Goal: Task Accomplishment & Management: Manage account settings

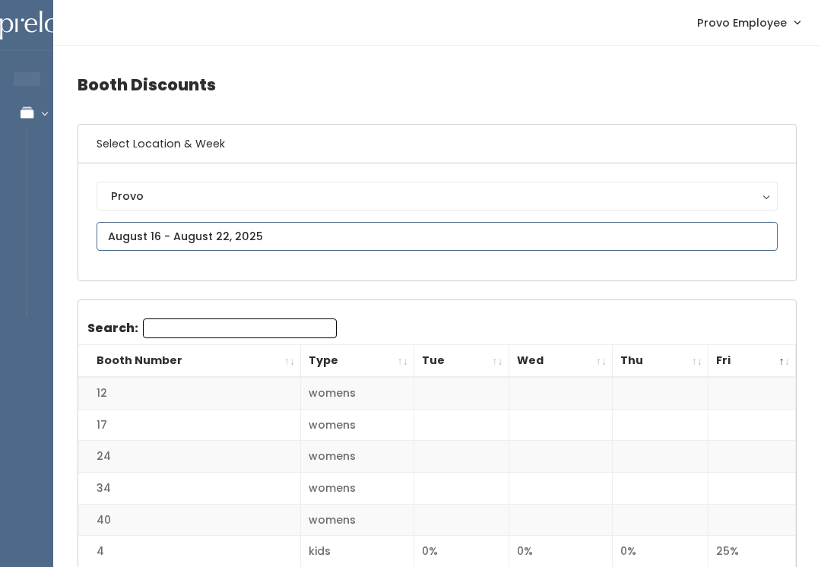
click at [341, 246] on input "text" at bounding box center [437, 236] width 681 height 29
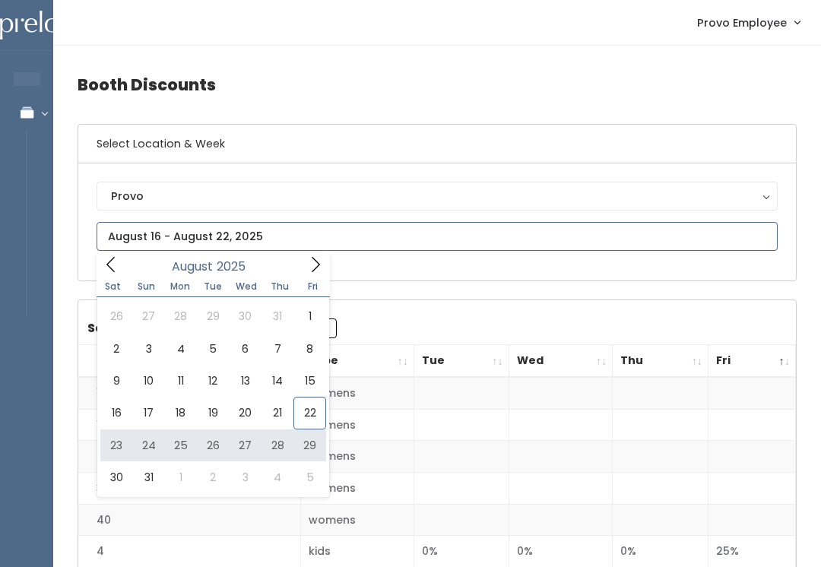
type input "[DATE] to [DATE]"
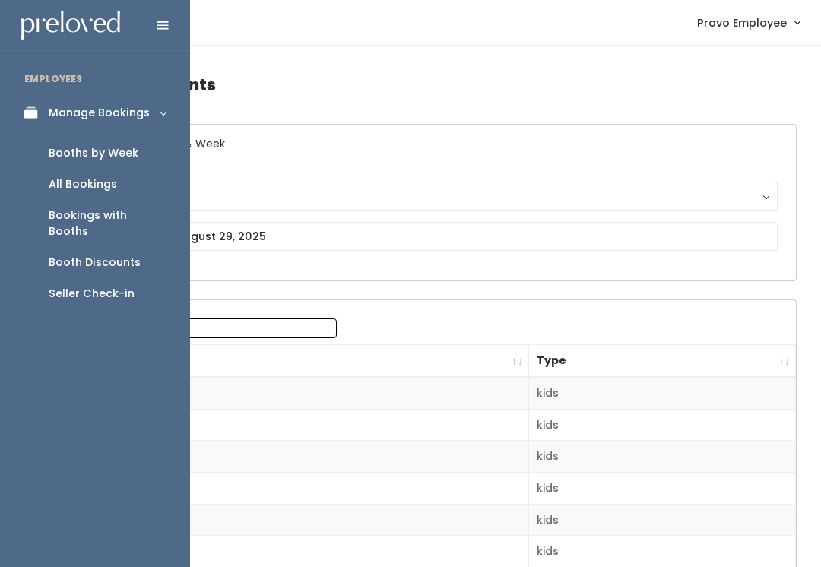
click at [71, 149] on div "Booths by Week" at bounding box center [94, 153] width 90 height 16
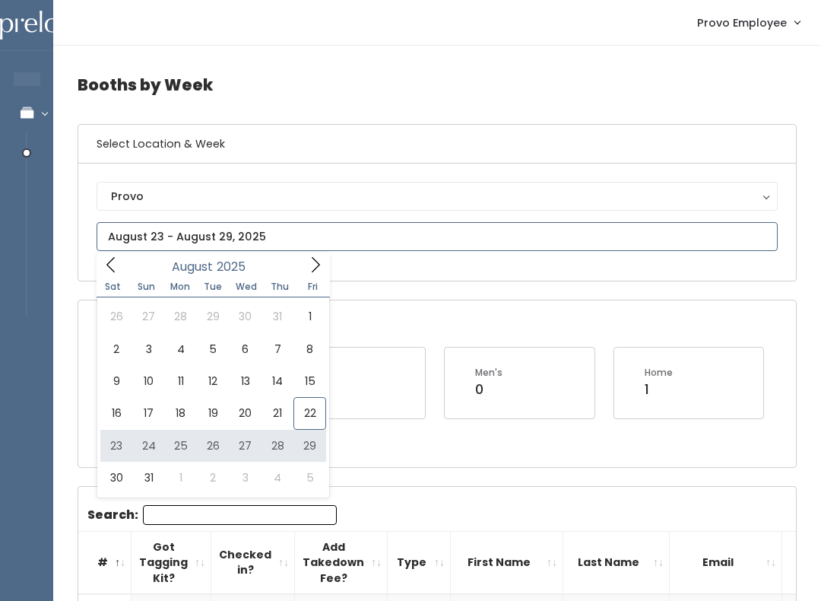
type input "August 23 to August 29"
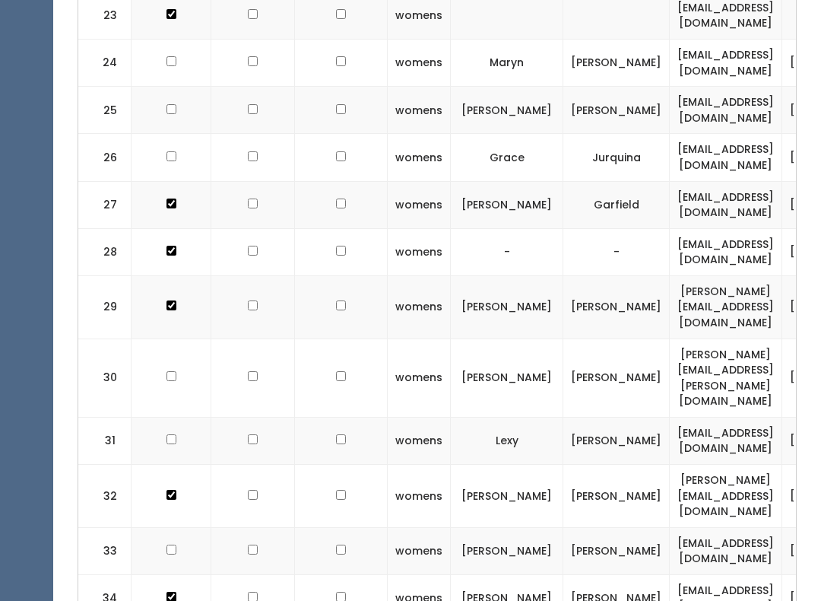
checkbox input "true"
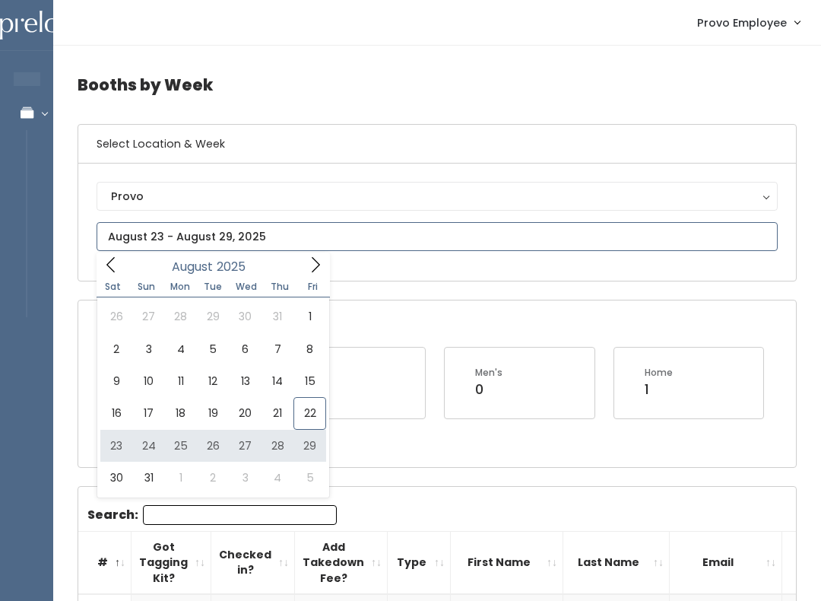
type input "[DATE] to [DATE]"
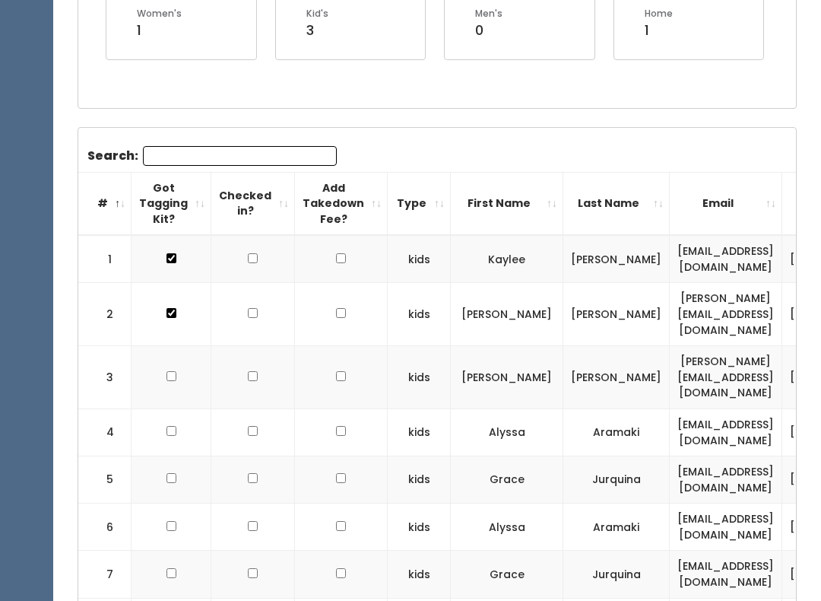
scroll to position [319, 0]
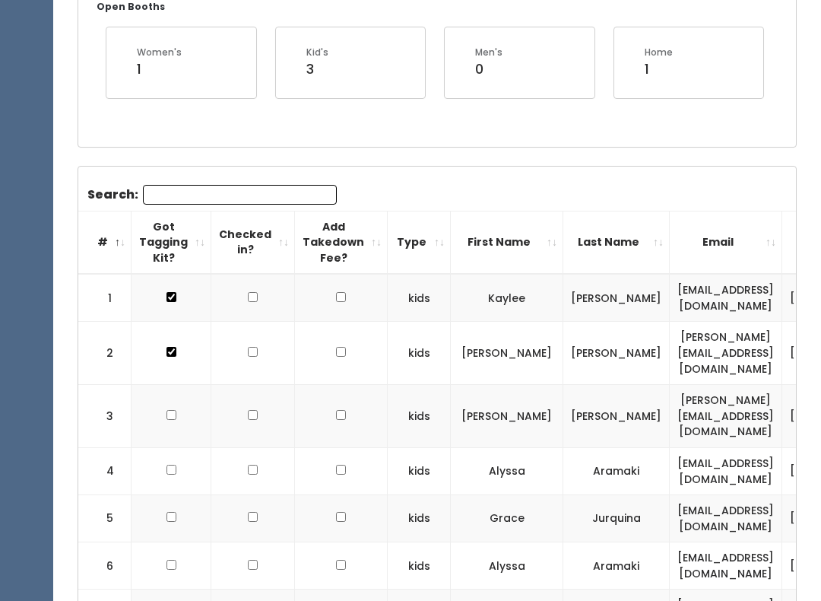
click at [170, 193] on input "Search:" at bounding box center [240, 196] width 194 height 20
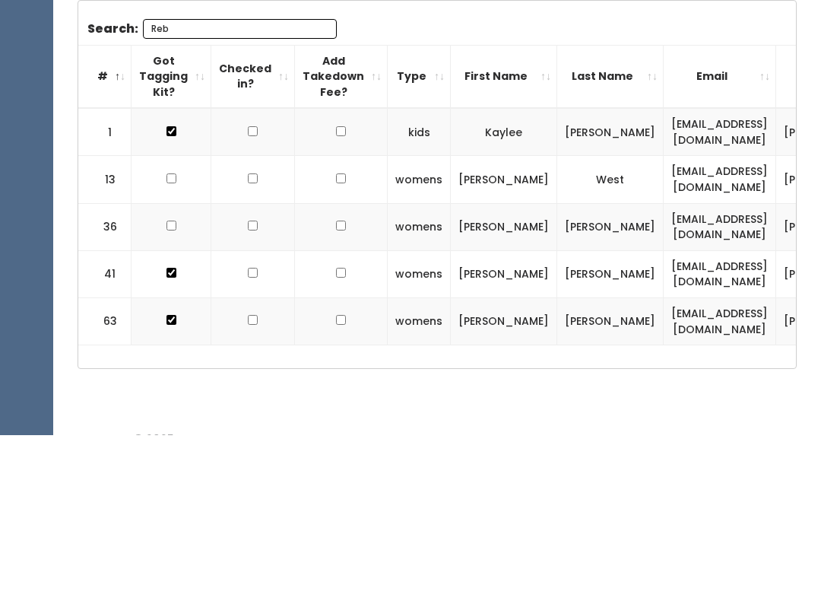
scroll to position [198, 0]
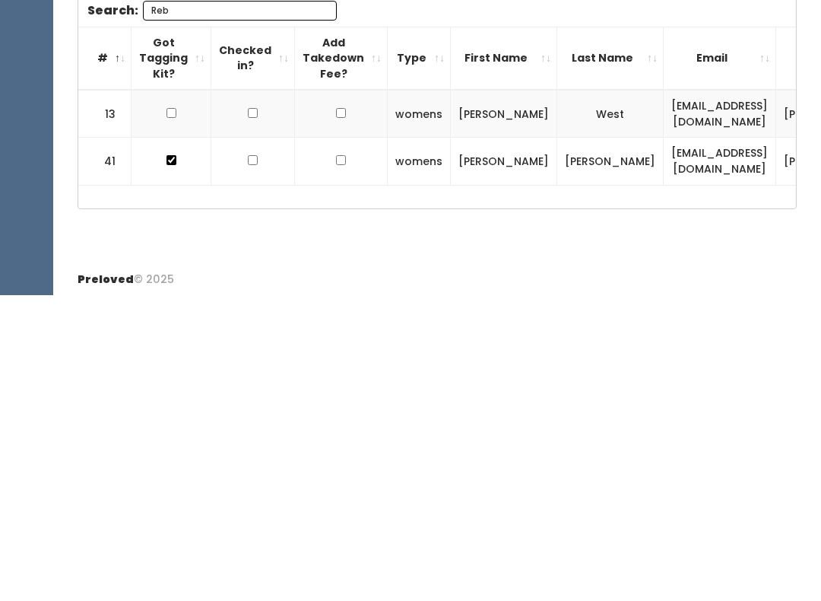
type input "Reb"
click at [167, 414] on input "checkbox" at bounding box center [172, 419] width 10 height 10
checkbox input "true"
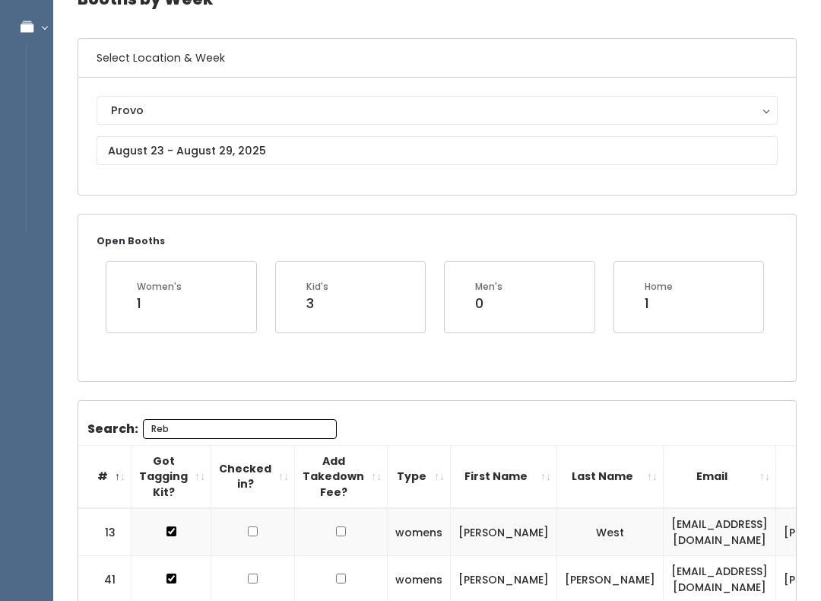
scroll to position [86, 0]
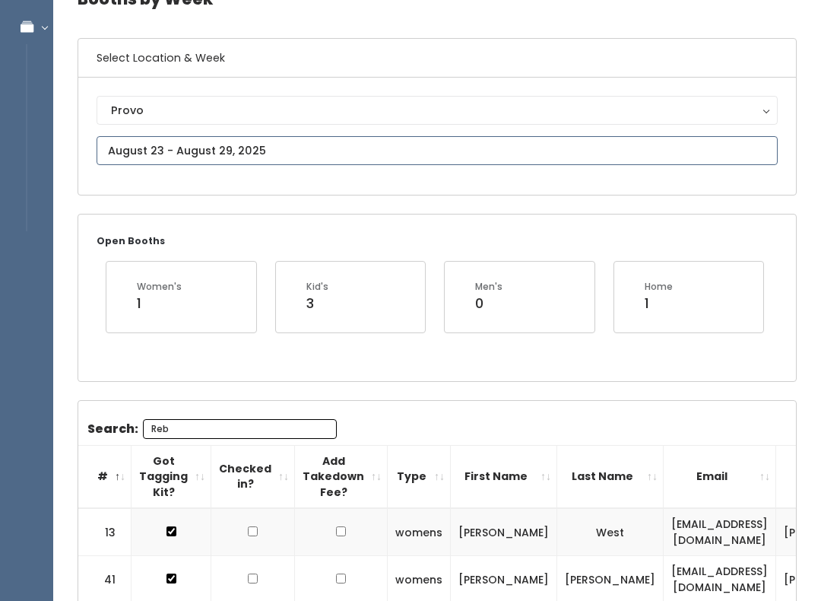
click at [121, 139] on input "text" at bounding box center [437, 150] width 681 height 29
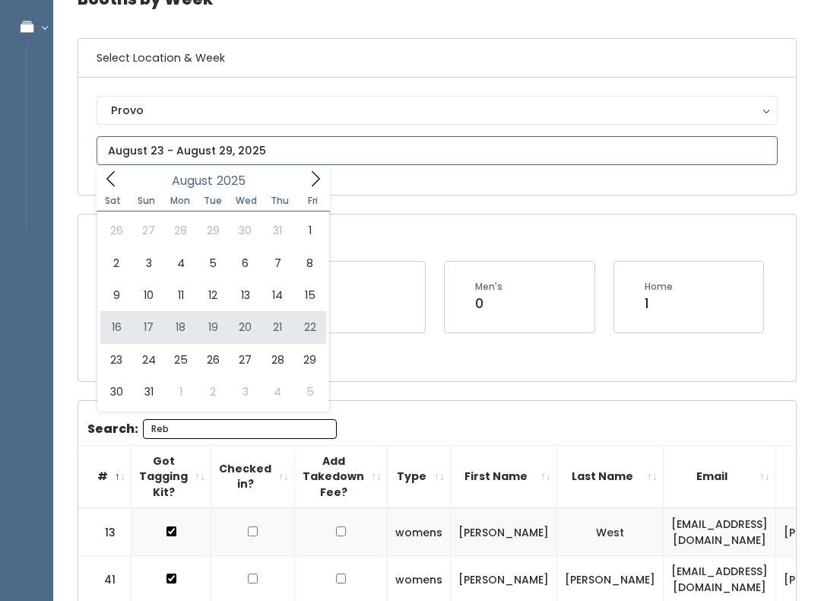
type input "August 16 to August 22"
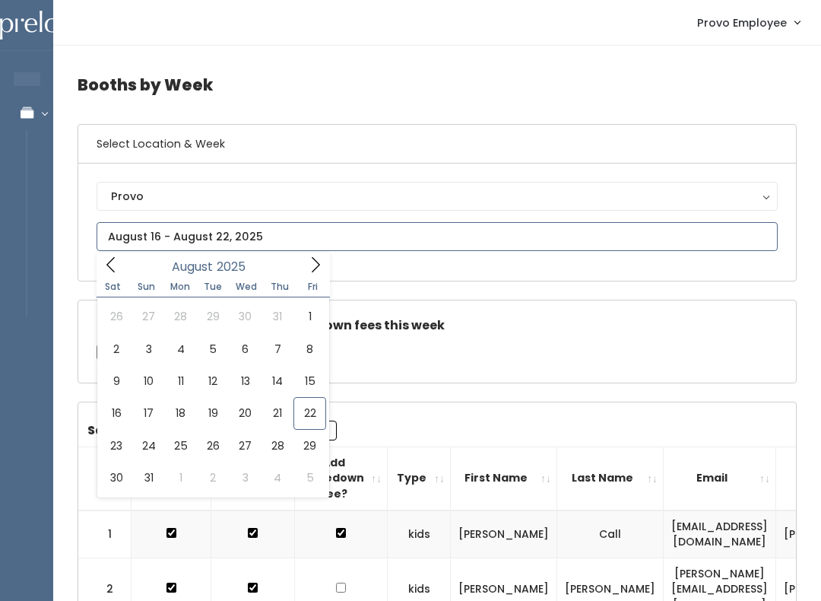
type input "August 30 to September 5"
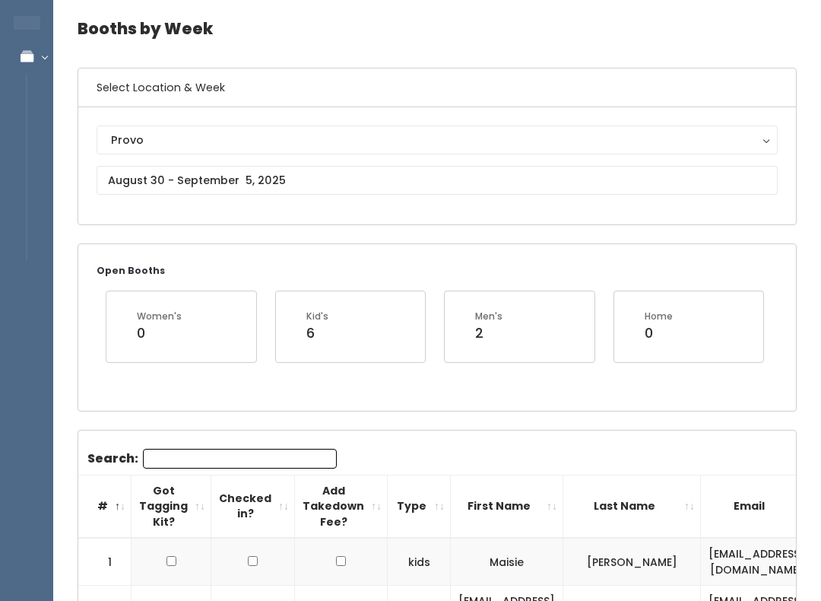
click at [202, 466] on input "Search:" at bounding box center [240, 459] width 194 height 20
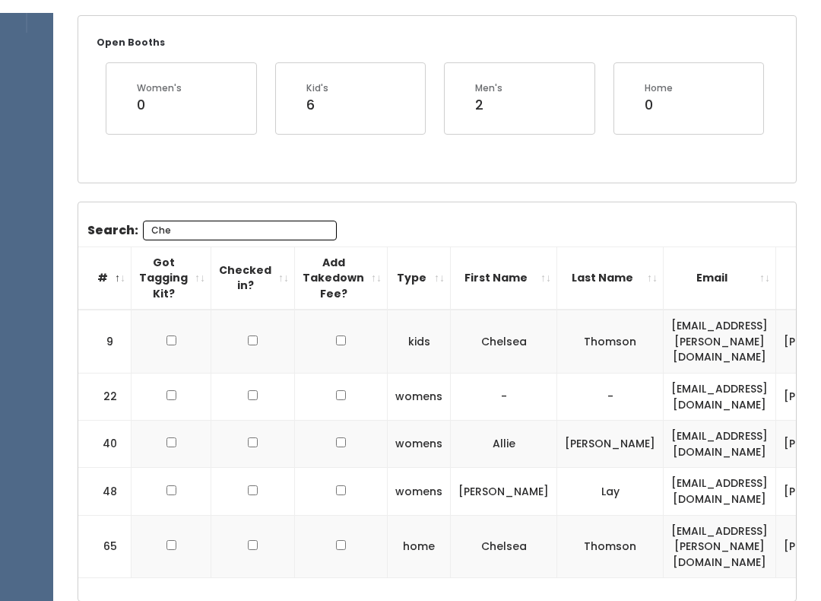
scroll to position [300, 0]
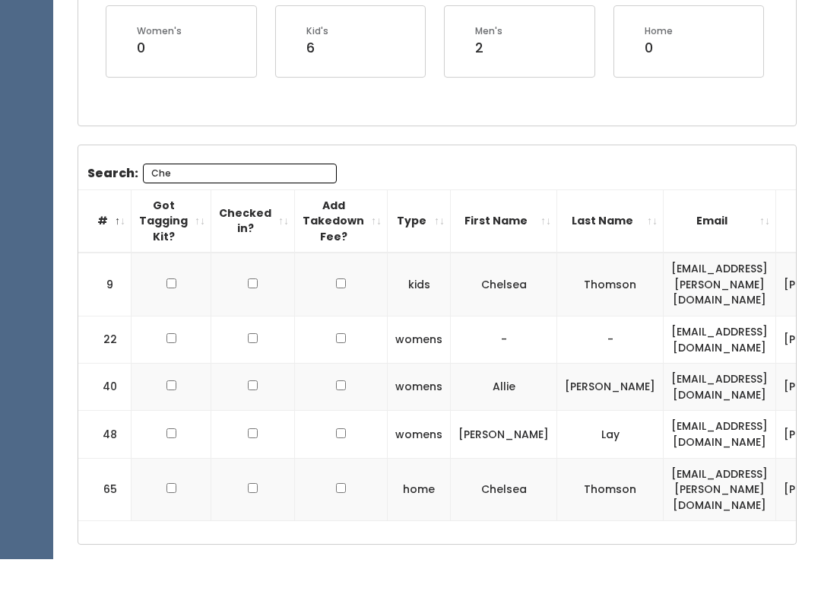
type input "Che"
click at [174, 320] on input "checkbox" at bounding box center [172, 325] width 10 height 10
checkbox input "true"
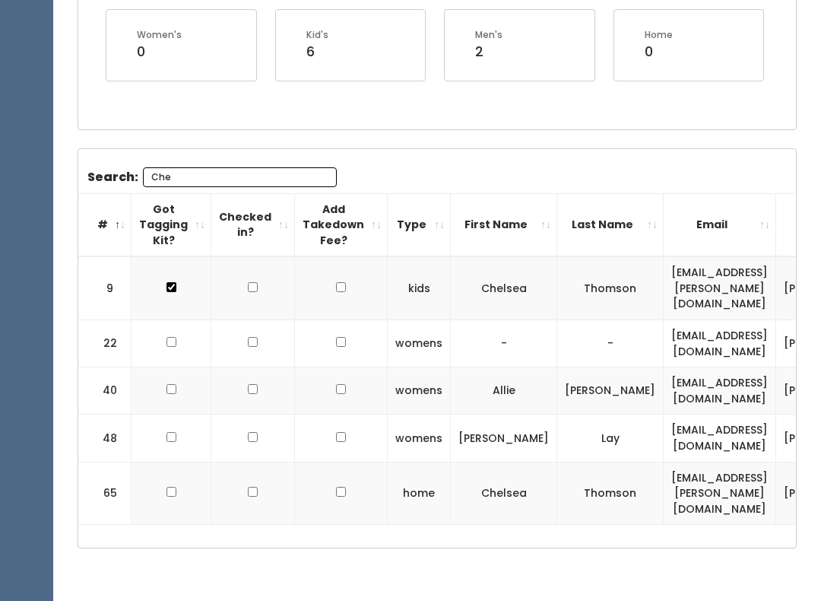
click at [159, 464] on td at bounding box center [172, 493] width 80 height 63
click at [182, 462] on td at bounding box center [172, 493] width 80 height 63
click at [176, 462] on td at bounding box center [172, 493] width 80 height 63
click at [172, 462] on td at bounding box center [172, 493] width 80 height 63
click at [169, 292] on input "checkbox" at bounding box center [172, 287] width 10 height 10
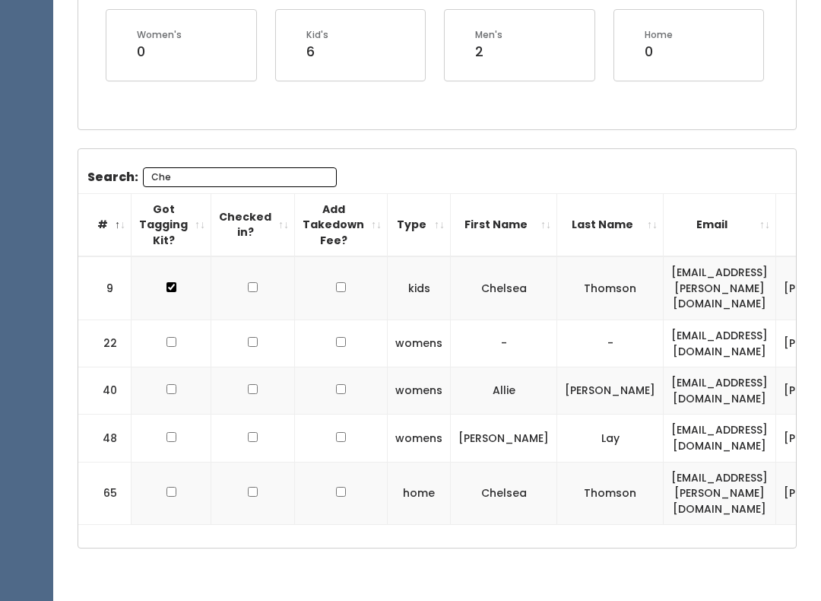
checkbox input "true"
click at [257, 170] on input "Che" at bounding box center [240, 177] width 194 height 20
type input "C"
